Goal: Check status

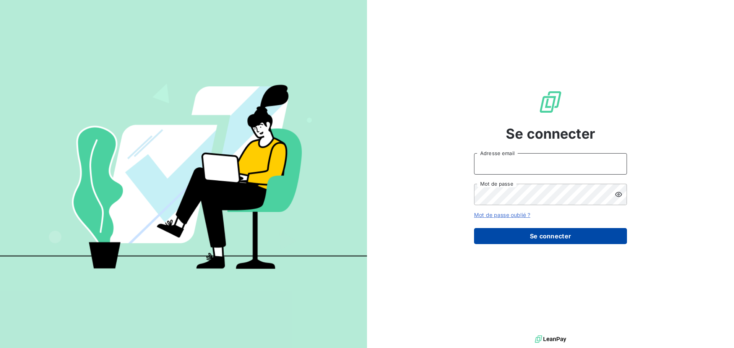
type input "[EMAIL_ADDRESS][DOMAIN_NAME]"
click at [565, 236] on button "Se connecter" at bounding box center [550, 236] width 153 height 16
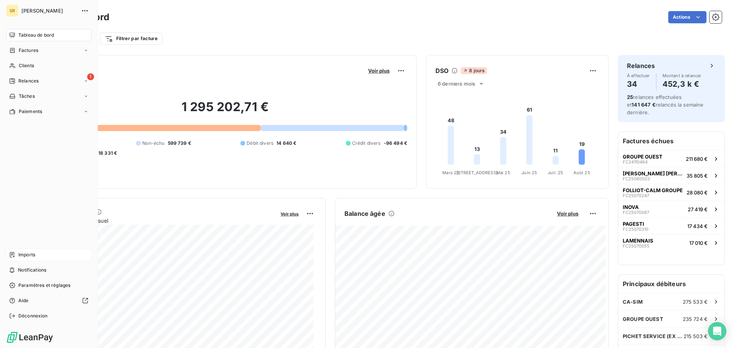
click at [29, 254] on span "Imports" at bounding box center [26, 255] width 17 height 7
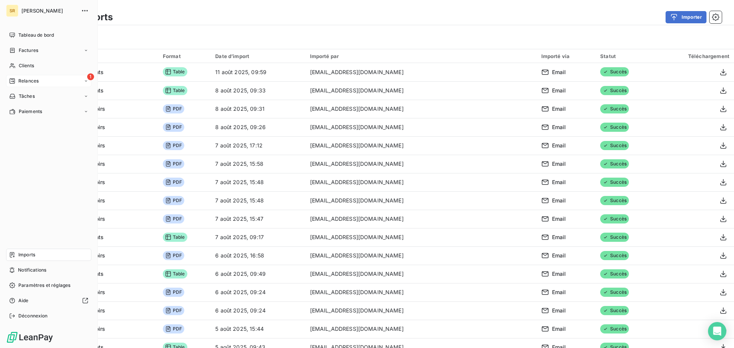
click at [24, 85] on div "1 Relances" at bounding box center [48, 81] width 85 height 12
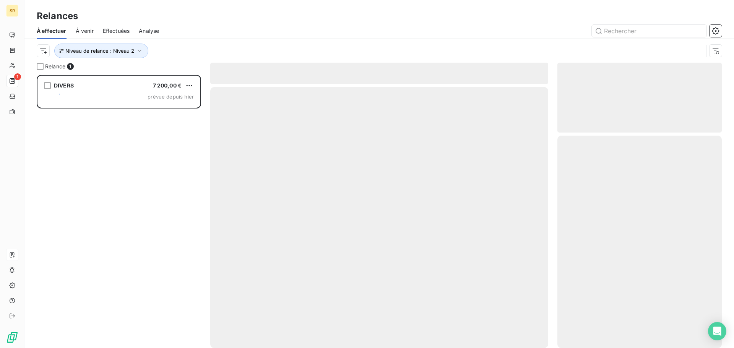
scroll to position [268, 159]
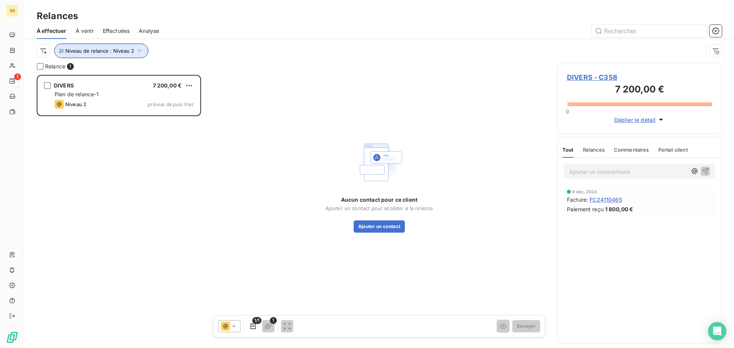
click at [139, 50] on icon "button" at bounding box center [140, 51] width 4 height 2
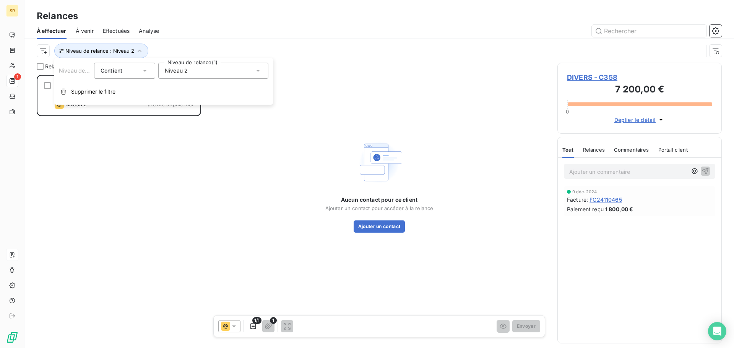
click at [257, 71] on icon at bounding box center [258, 71] width 8 height 8
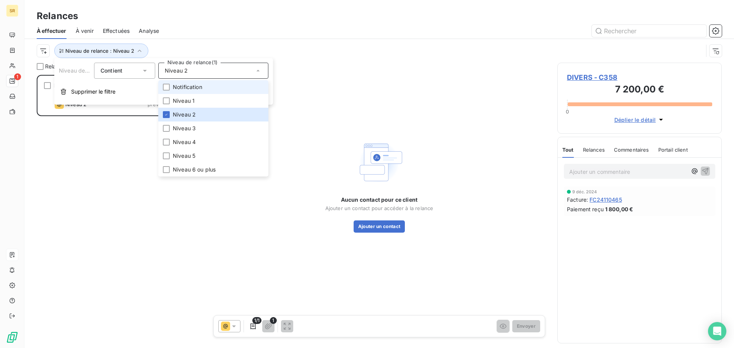
click at [236, 86] on li "Notification" at bounding box center [213, 87] width 110 height 14
click at [190, 96] on li "Niveau 1" at bounding box center [213, 101] width 110 height 14
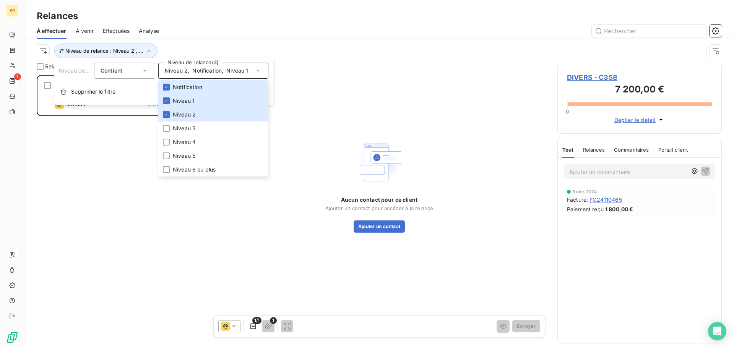
click at [124, 223] on div "DIVERS 7 200,00 € Plan de relance-1 Niveau 2 prévue depuis hier" at bounding box center [119, 211] width 164 height 273
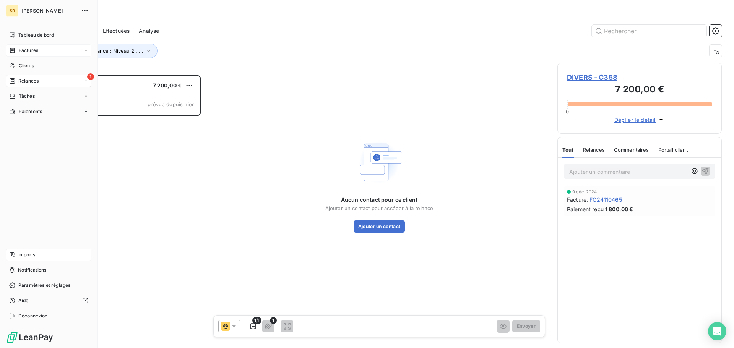
click at [28, 49] on span "Factures" at bounding box center [29, 50] width 20 height 7
